Goal: Transaction & Acquisition: Purchase product/service

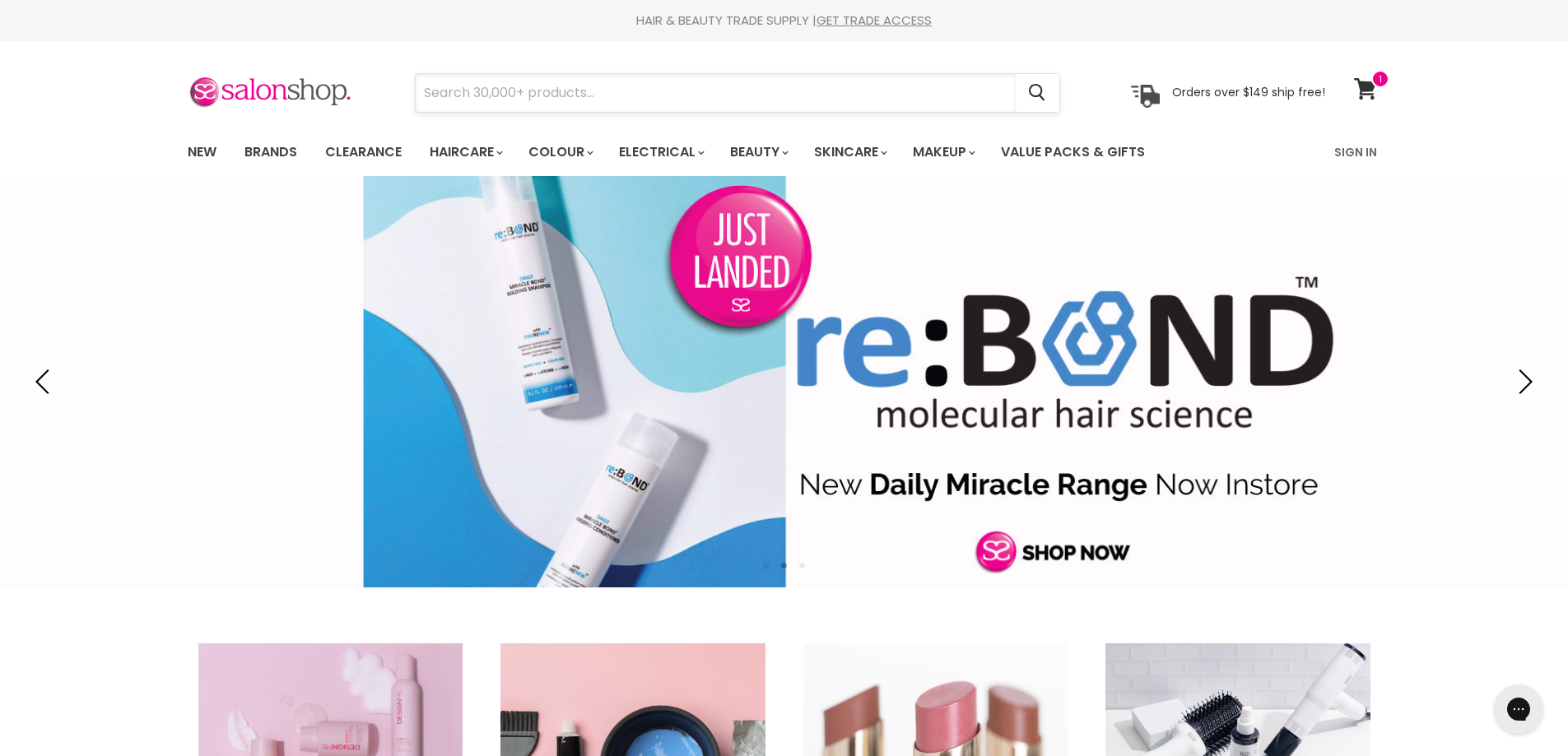
click at [654, 82] on input "Search" at bounding box center [716, 94] width 600 height 38
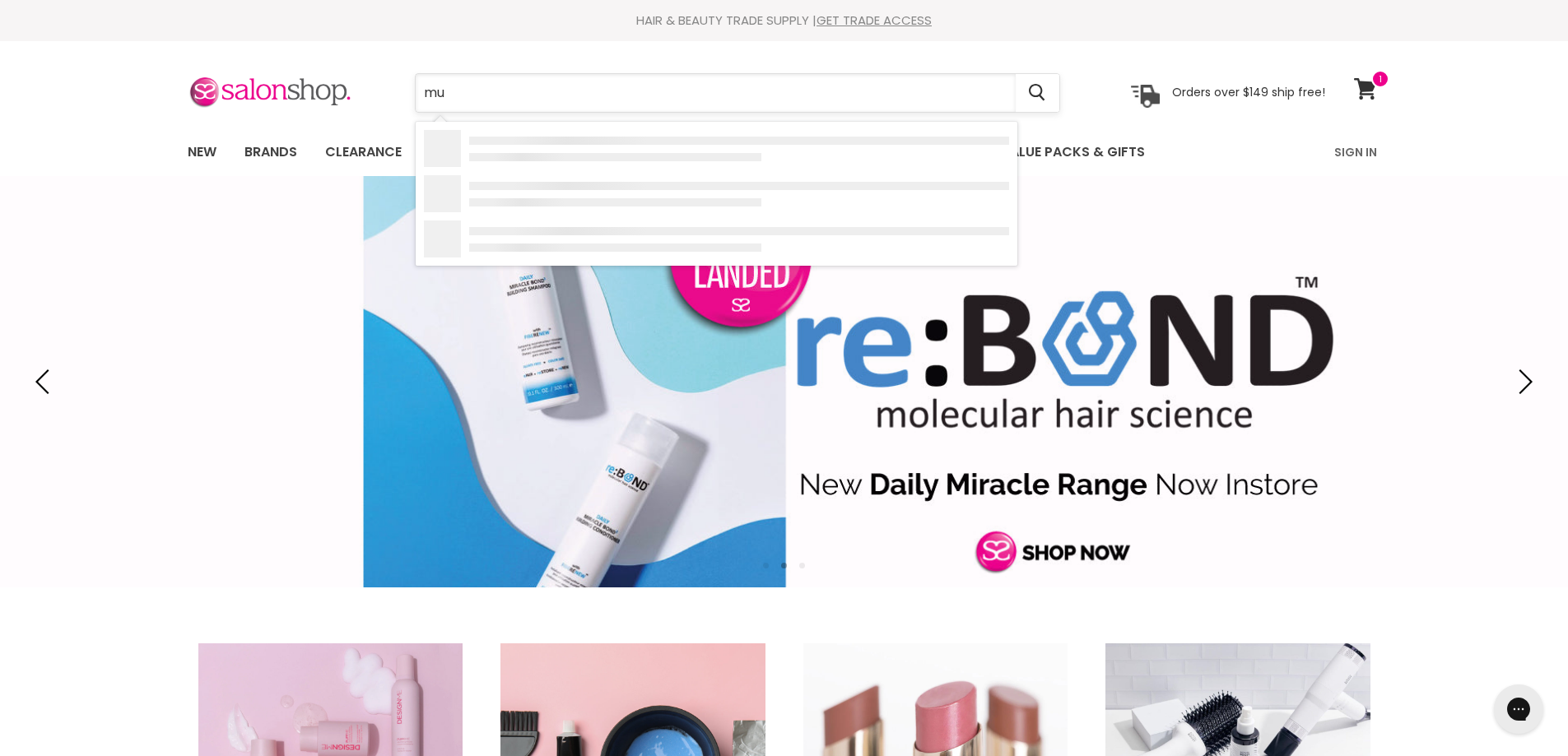
type input "muk"
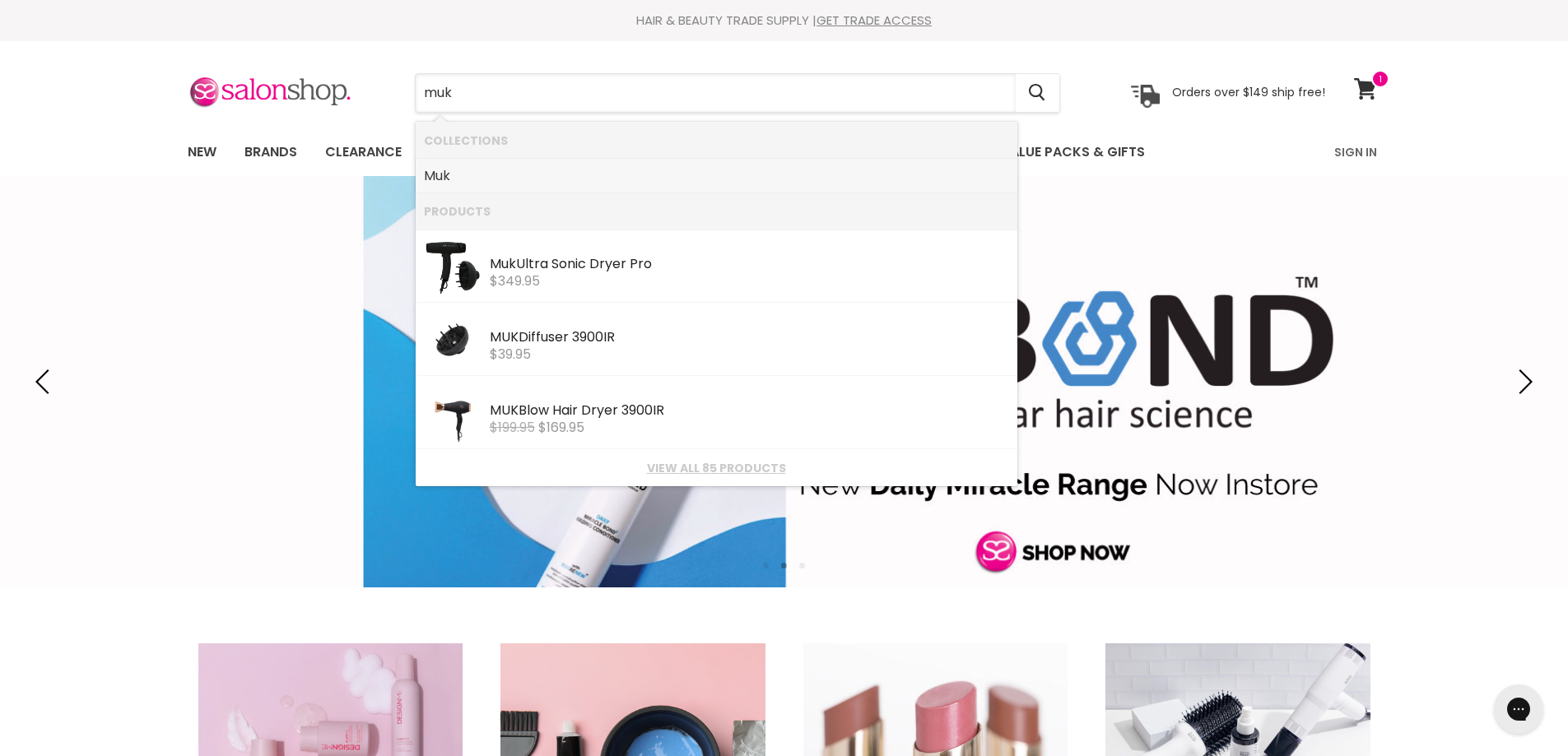
click at [432, 175] on b "Muk" at bounding box center [437, 176] width 26 height 19
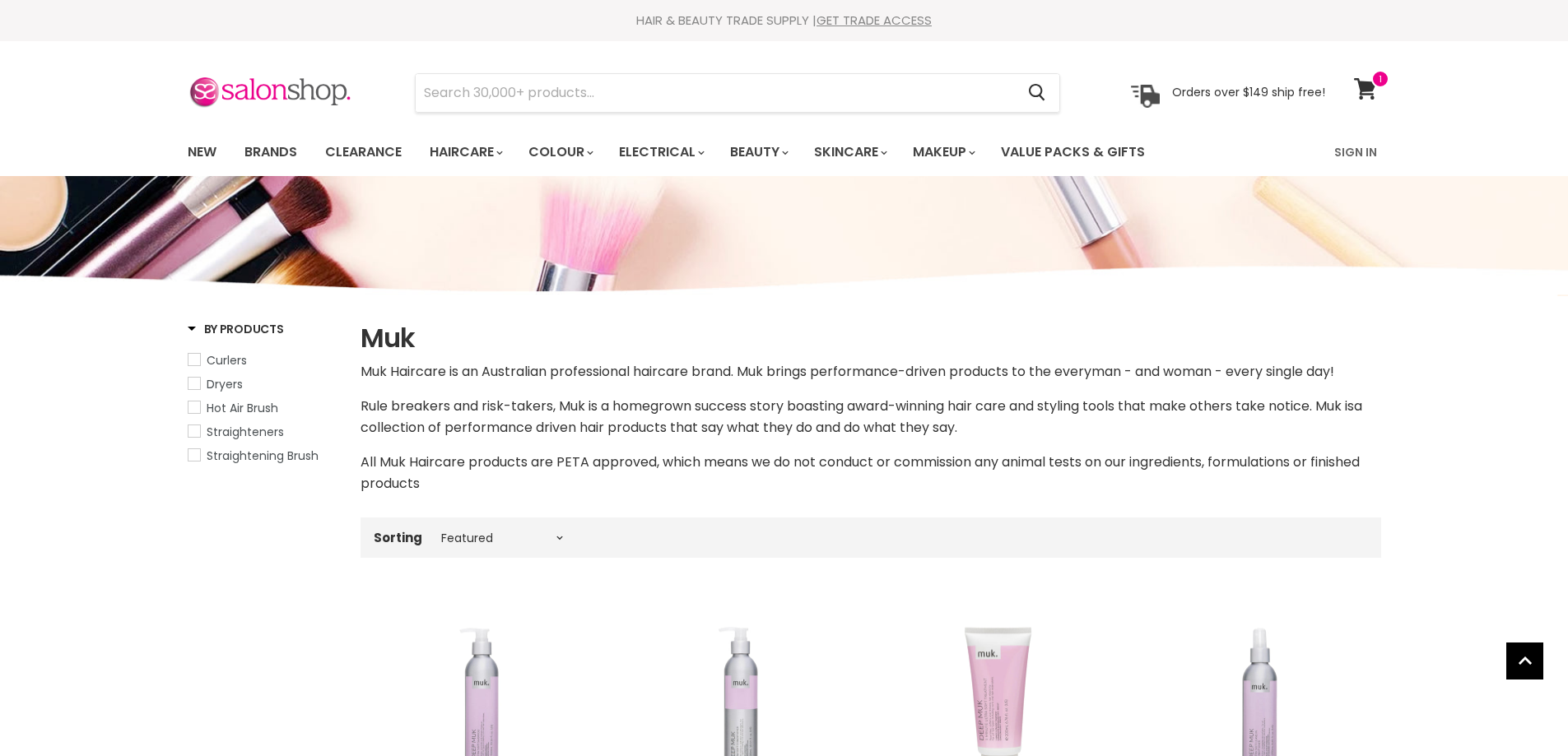
select select "manual"
click at [703, 95] on input "Search" at bounding box center [716, 94] width 600 height 38
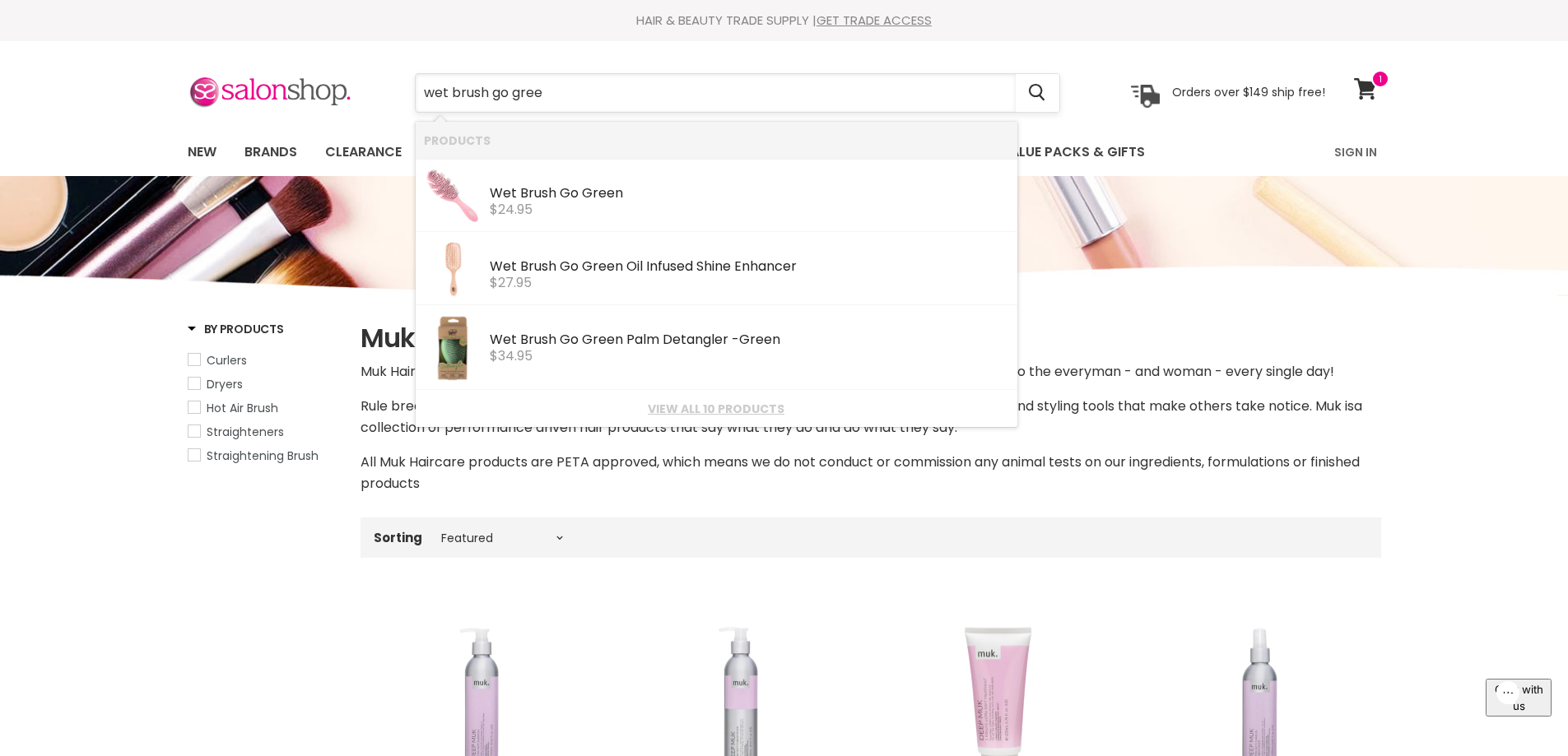
type input "wet brush go green"
click at [743, 406] on link "View all 10 products" at bounding box center [716, 409] width 586 height 13
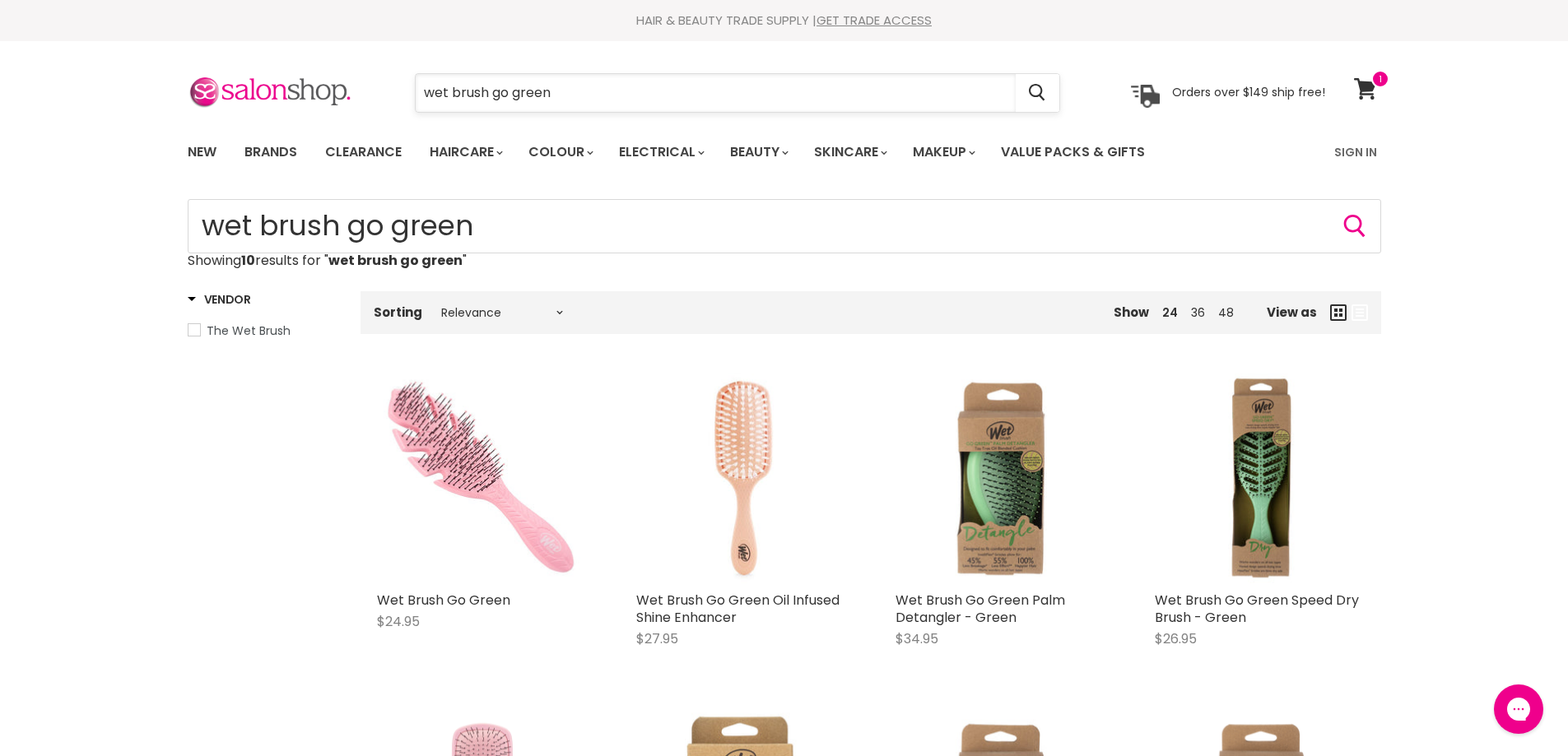
click at [639, 84] on input "wet brush go green" at bounding box center [716, 94] width 600 height 38
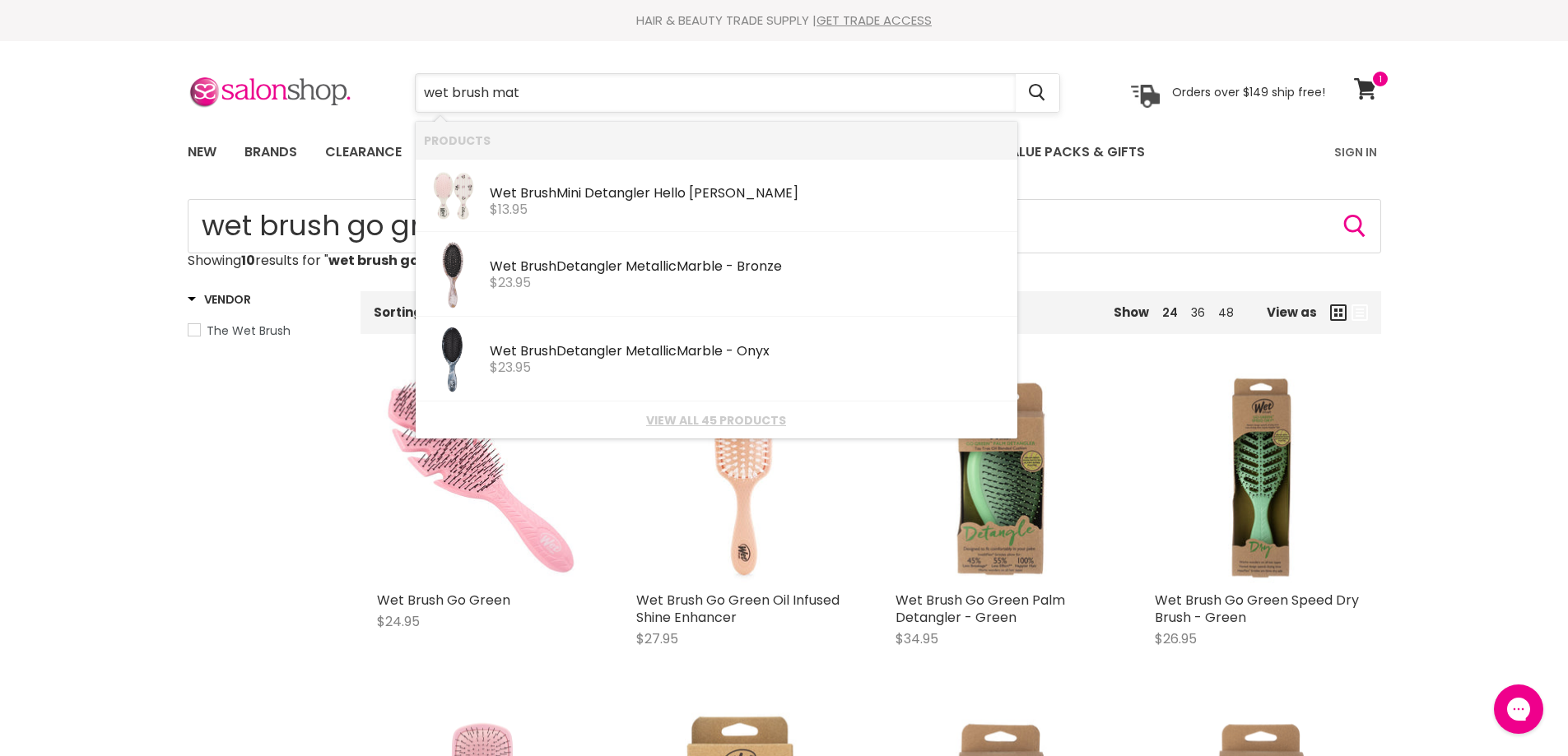
type input "wet brush matt"
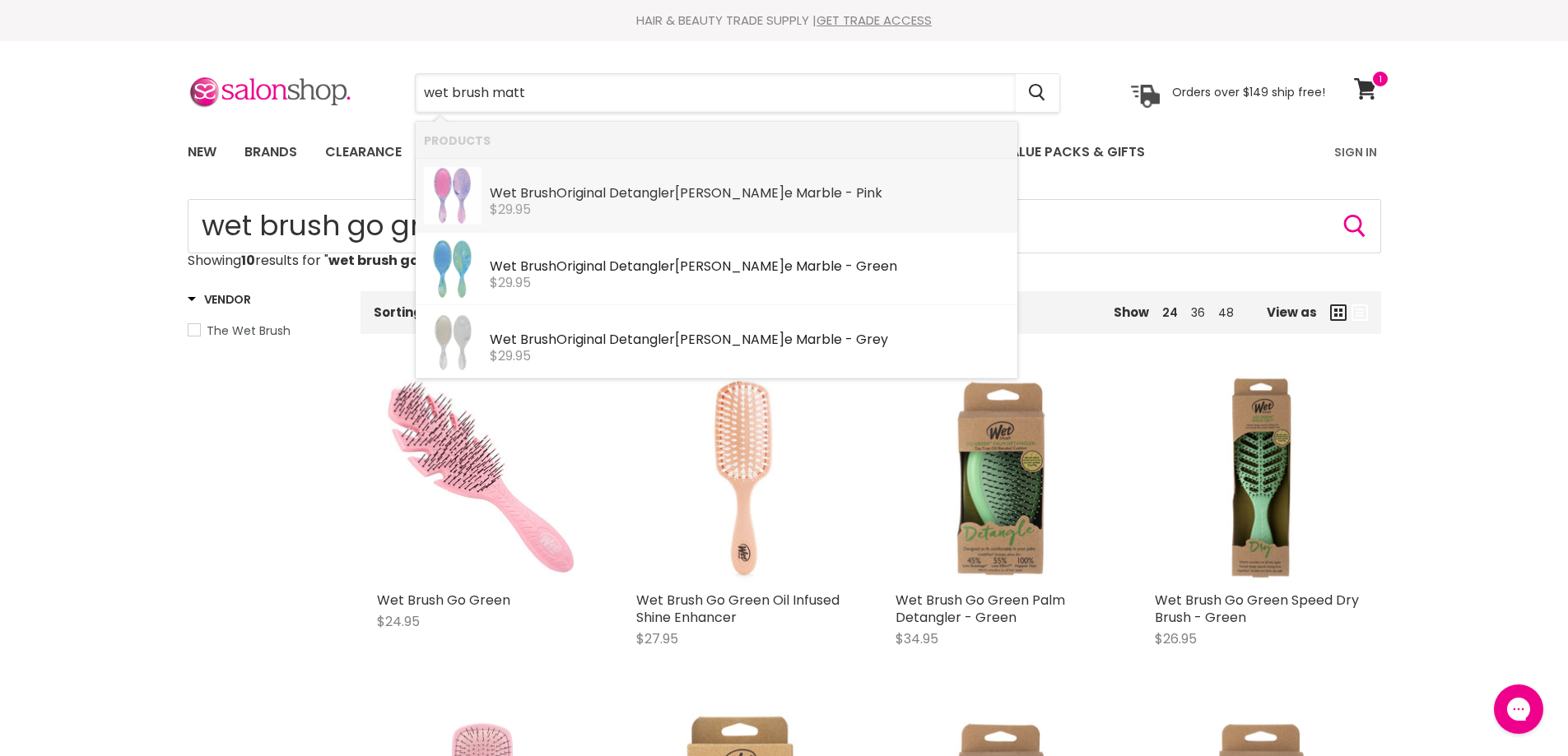
click at [736, 192] on div "Wet Brush Original Detangler [PERSON_NAME] - Pink" at bounding box center [749, 195] width 520 height 17
